Goal: Information Seeking & Learning: Learn about a topic

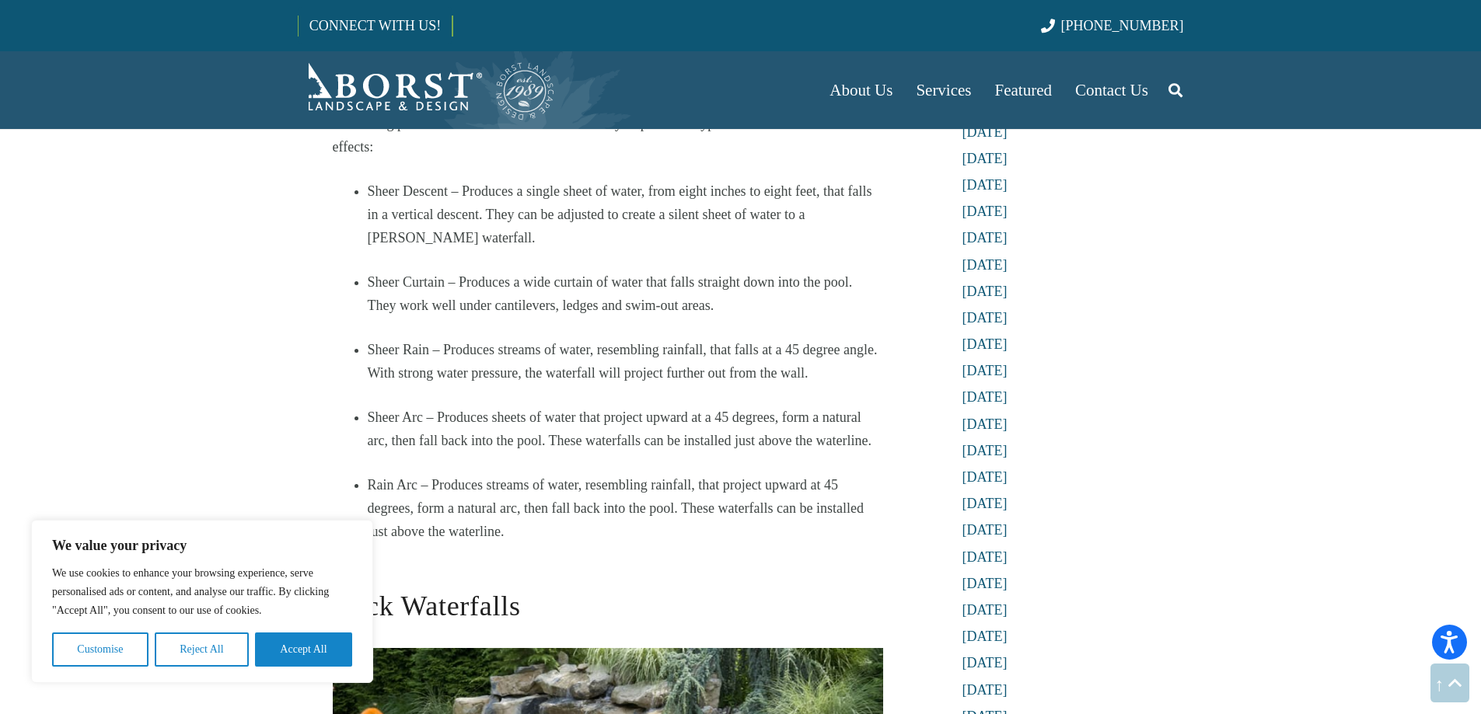
scroll to position [1477, 0]
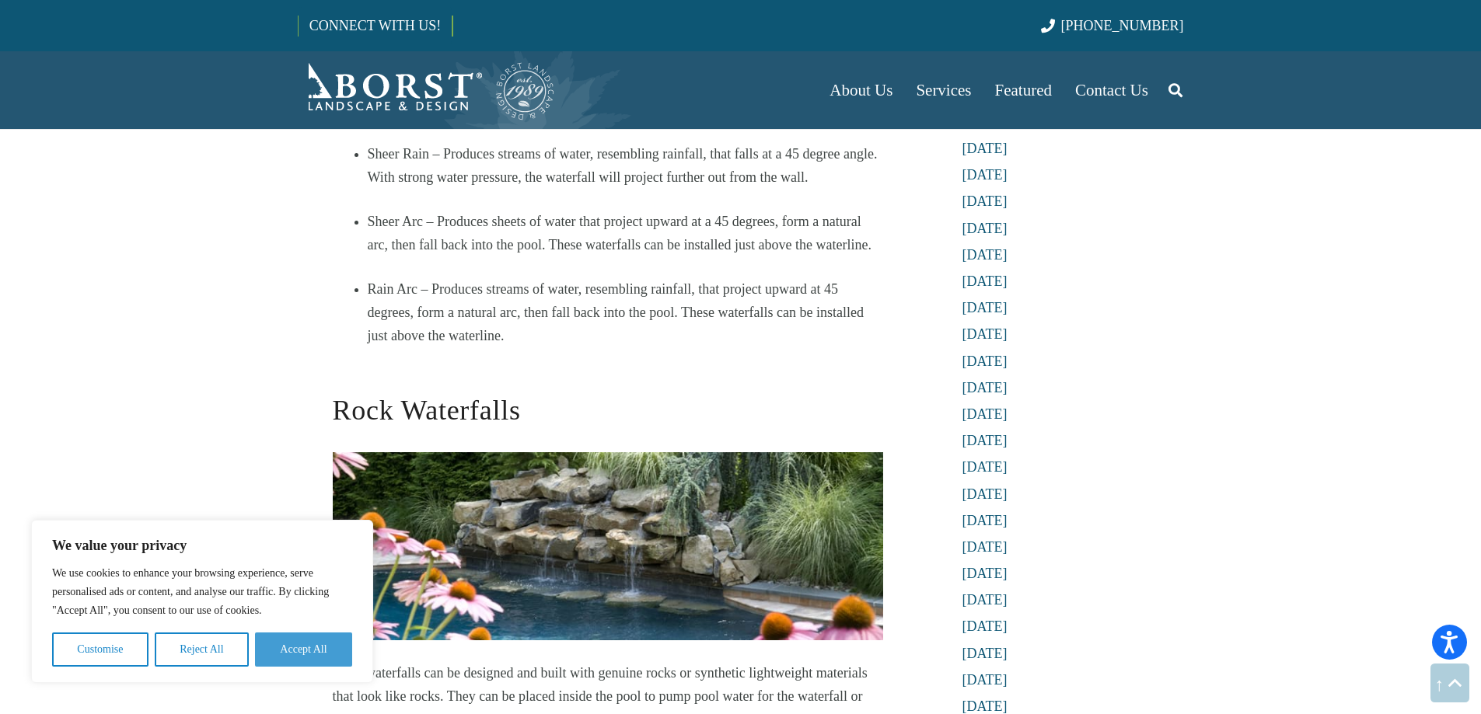
click at [293, 651] on button "Accept All" at bounding box center [303, 650] width 97 height 34
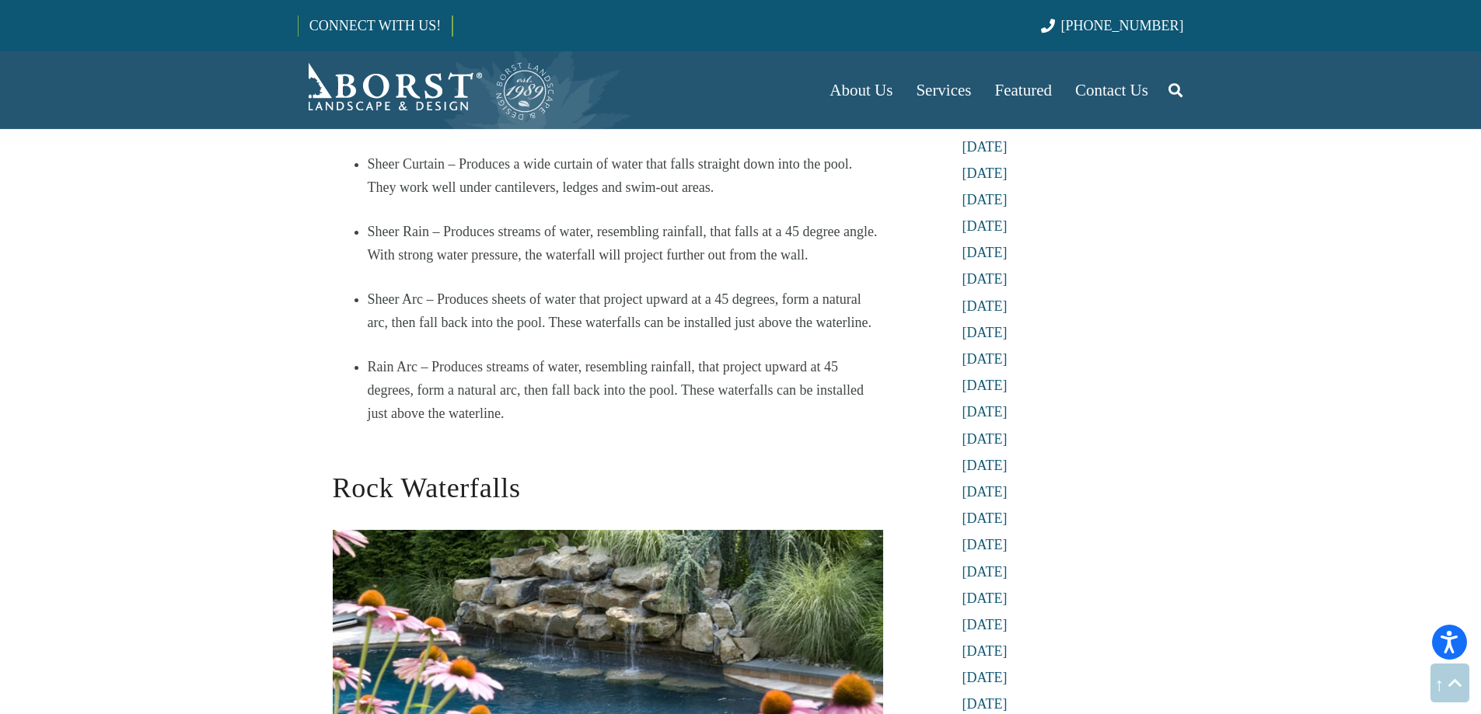
scroll to position [1088, 0]
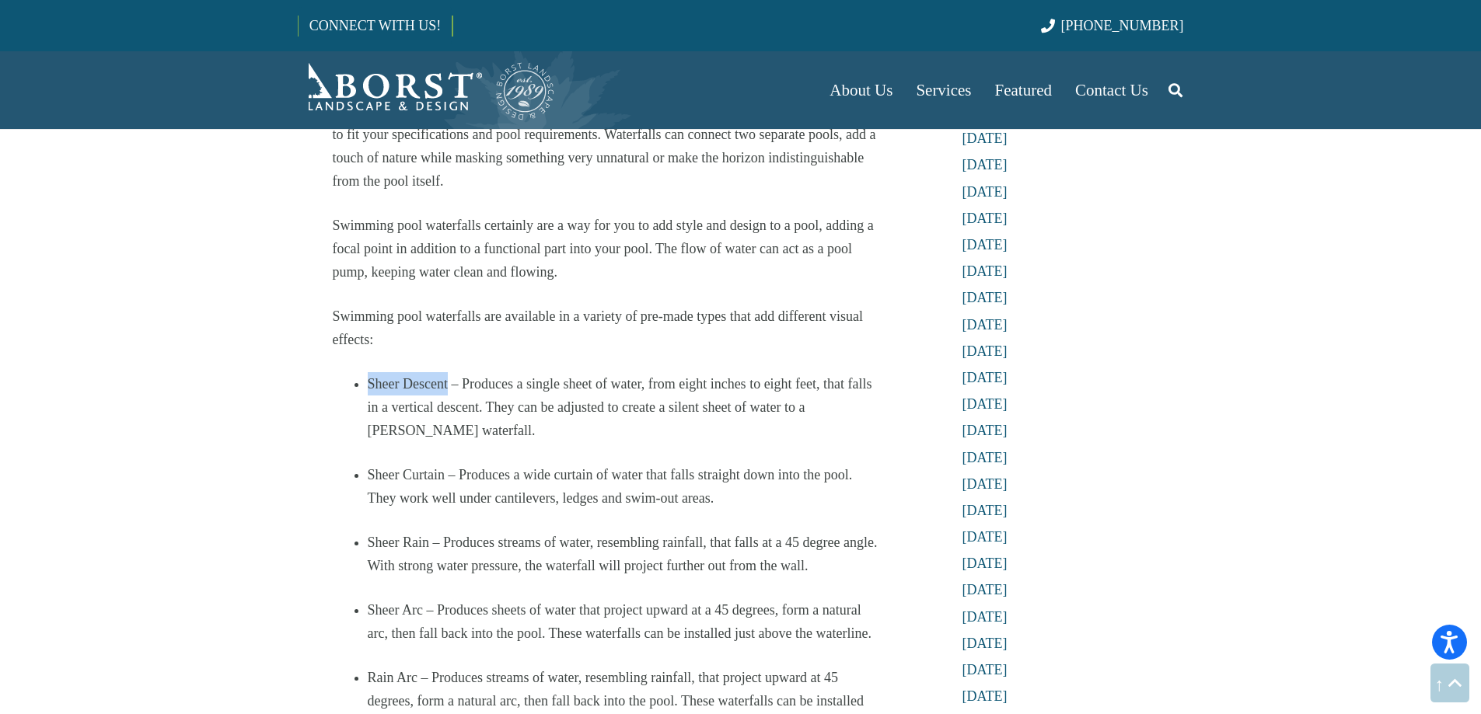
drag, startPoint x: 445, startPoint y: 359, endPoint x: 369, endPoint y: 356, distance: 76.2
click at [369, 372] on li "Sheer Descent – Produces a single sheet of water, from eight inches to eight fe…" at bounding box center [625, 407] width 515 height 70
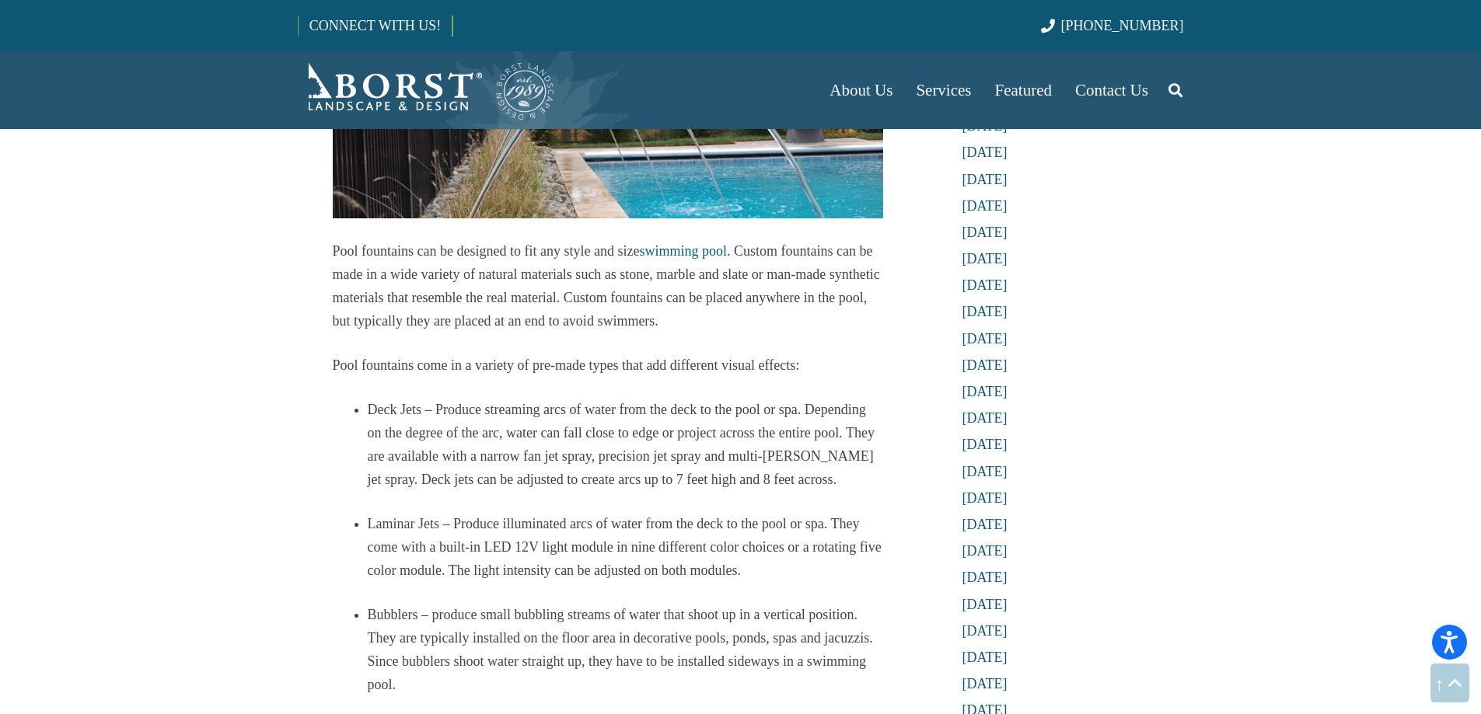
scroll to position [2642, 0]
drag, startPoint x: 420, startPoint y: 385, endPoint x: 360, endPoint y: 382, distance: 60.7
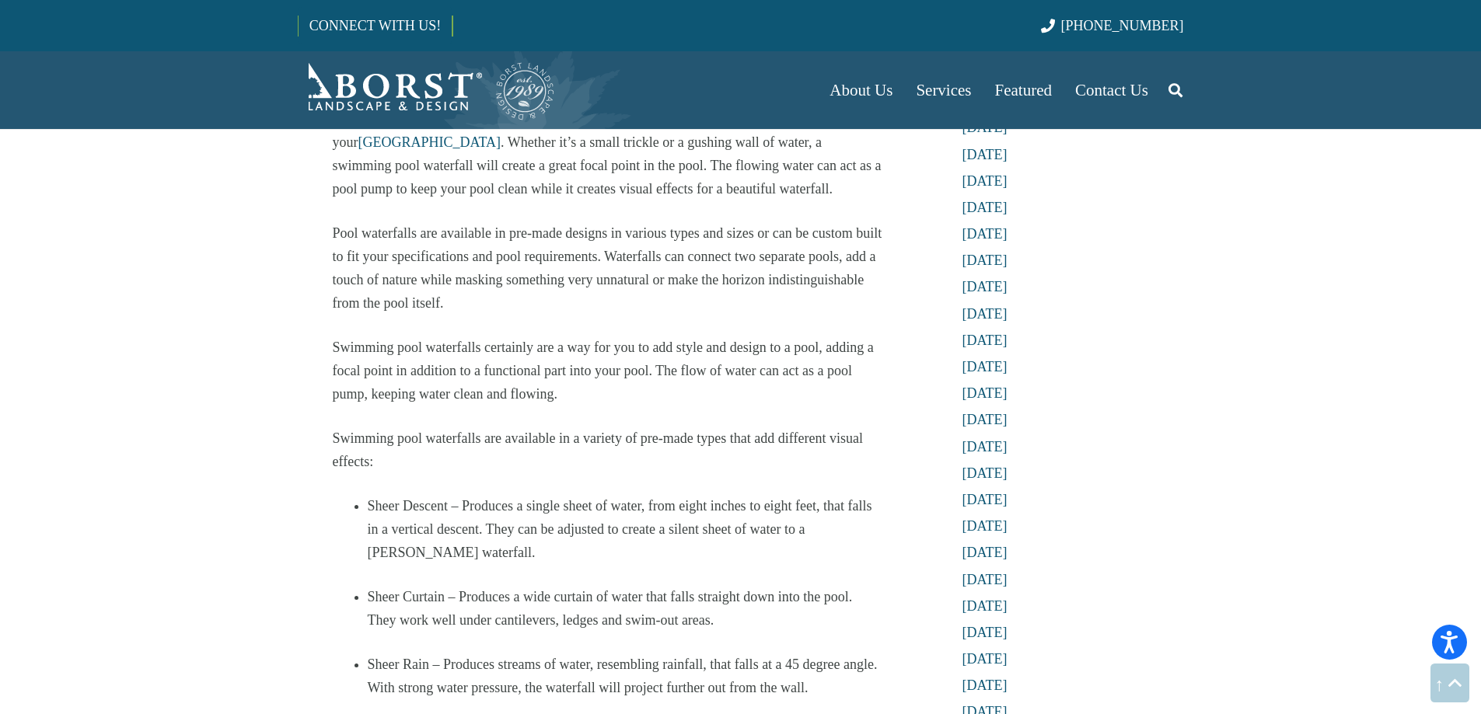
scroll to position [1010, 0]
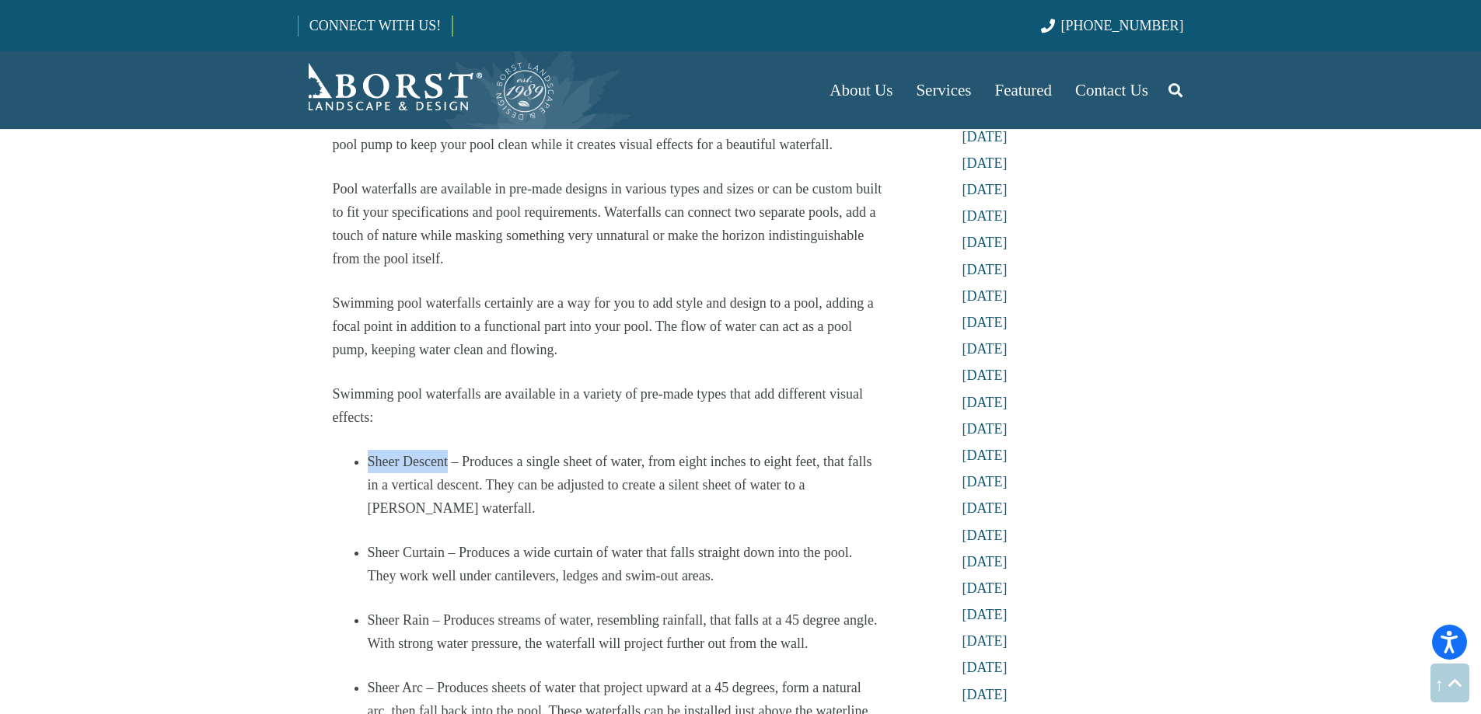
drag, startPoint x: 448, startPoint y: 439, endPoint x: 369, endPoint y: 438, distance: 79.3
click at [369, 450] on li "Sheer Descent – Produces a single sheet of water, from eight inches to eight fe…" at bounding box center [625, 485] width 515 height 70
copy li "Sheer Descent"
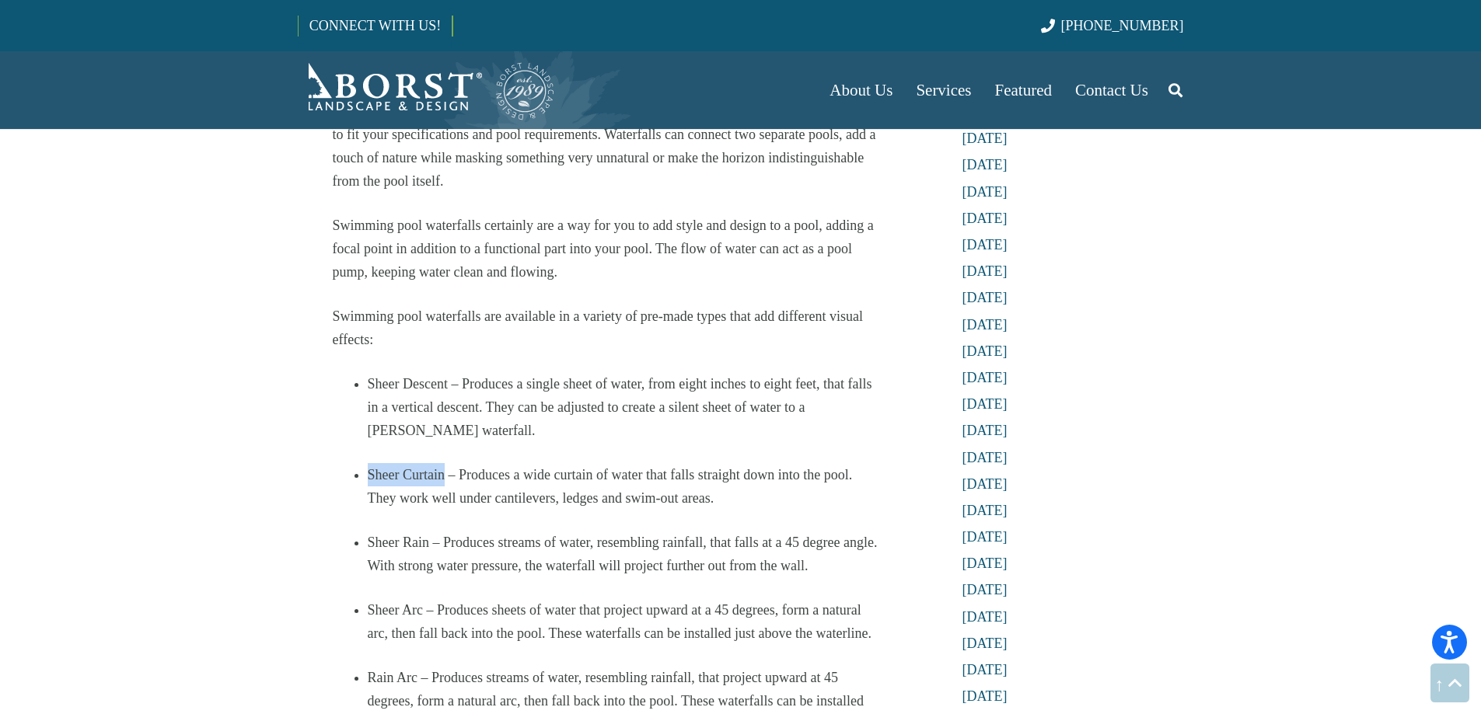
drag, startPoint x: 445, startPoint y: 451, endPoint x: 367, endPoint y: 450, distance: 77.7
click at [368, 463] on li "Sheer Curtain – Produces a wide curtain of water that falls straight down into …" at bounding box center [625, 486] width 515 height 47
drag, startPoint x: 376, startPoint y: 449, endPoint x: 441, endPoint y: 361, distance: 109.6
click at [441, 372] on li "Sheer Descent – Produces a single sheet of water, from eight inches to eight fe…" at bounding box center [625, 407] width 515 height 70
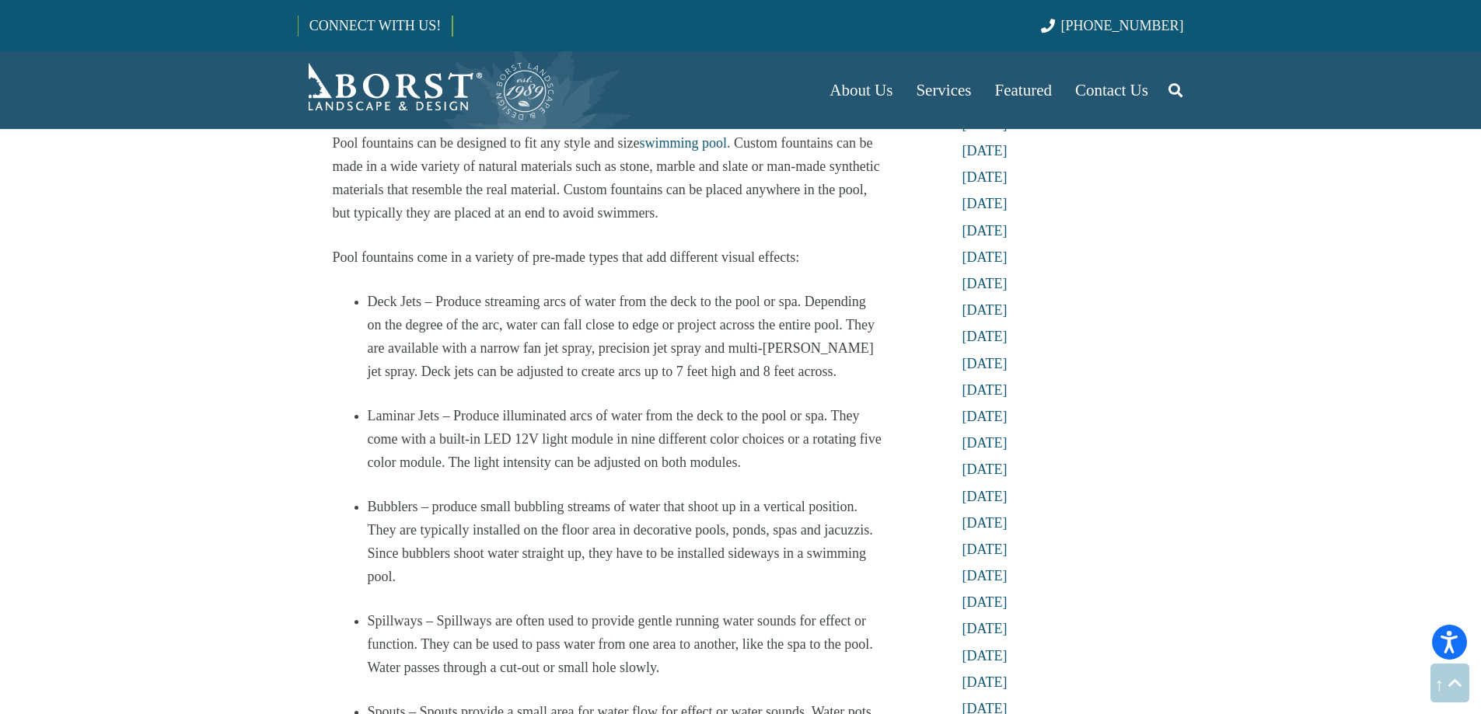
scroll to position [2720, 0]
